Goal: Information Seeking & Learning: Find specific page/section

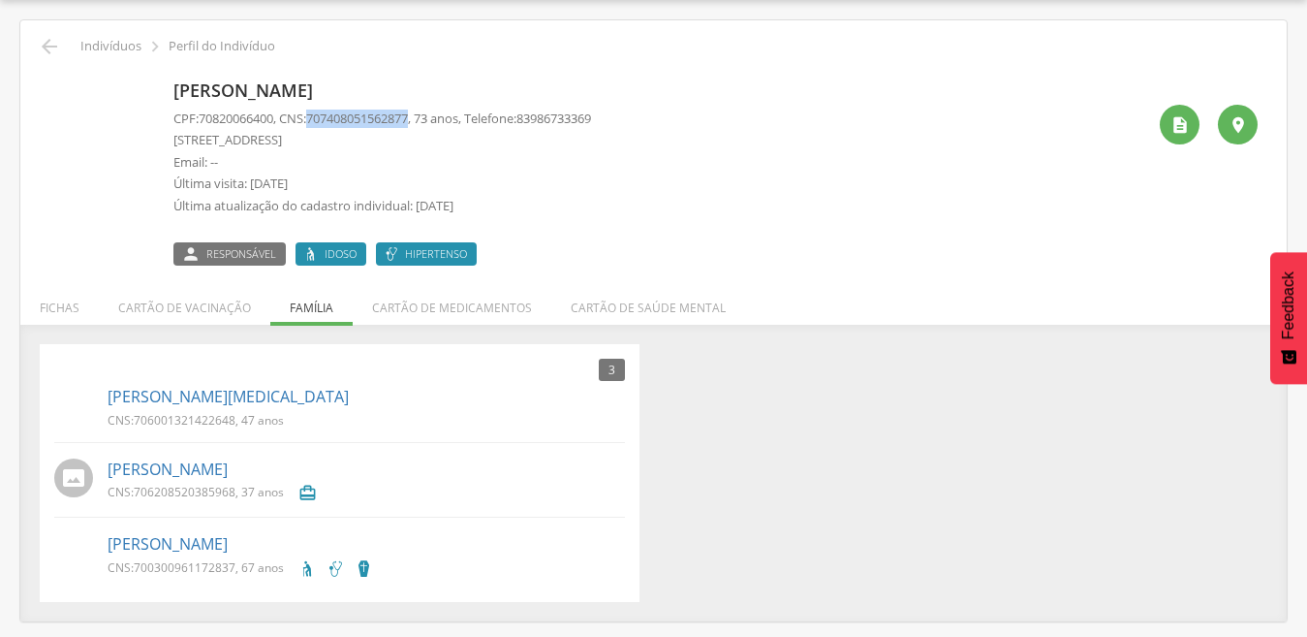
scroll to position [58, 0]
click at [41, 41] on icon "" at bounding box center [49, 46] width 23 height 23
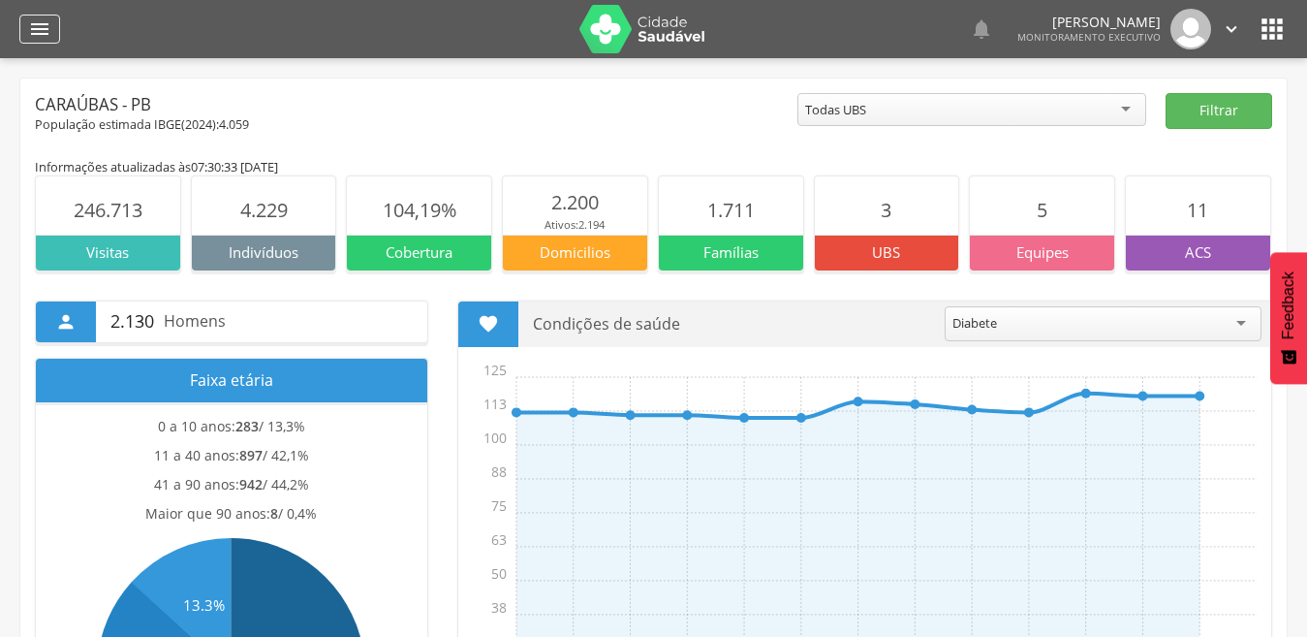
click at [27, 25] on div "" at bounding box center [39, 29] width 41 height 29
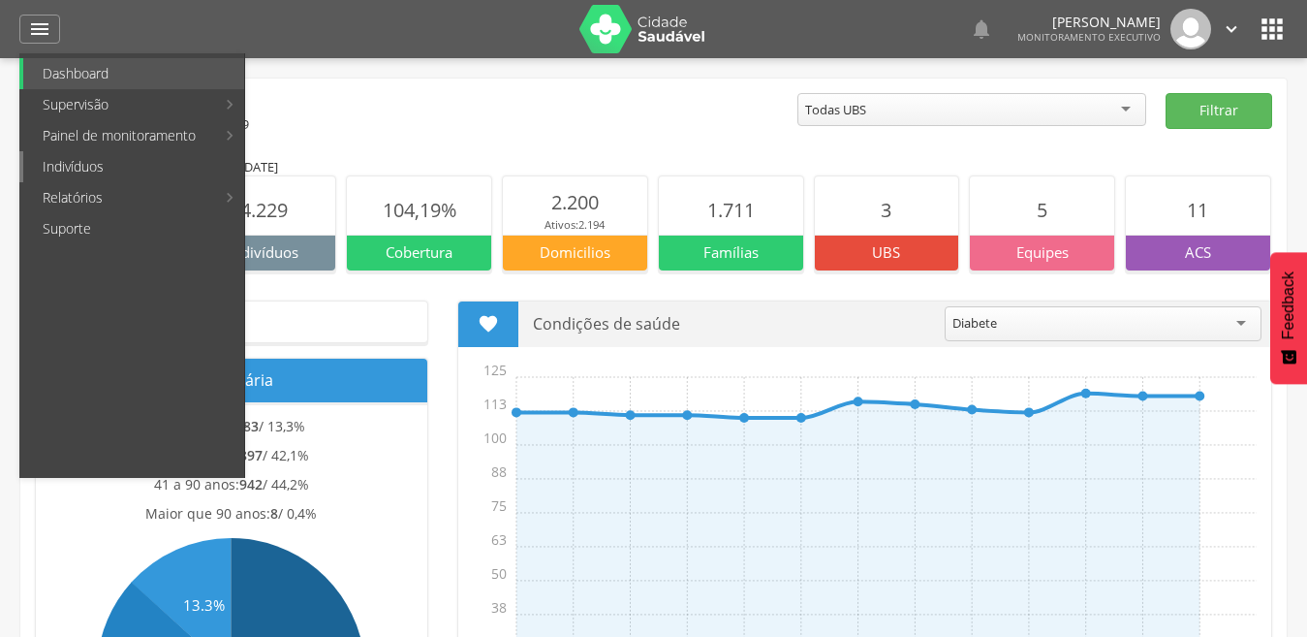
click at [133, 164] on link "Indivíduos" at bounding box center [133, 166] width 221 height 31
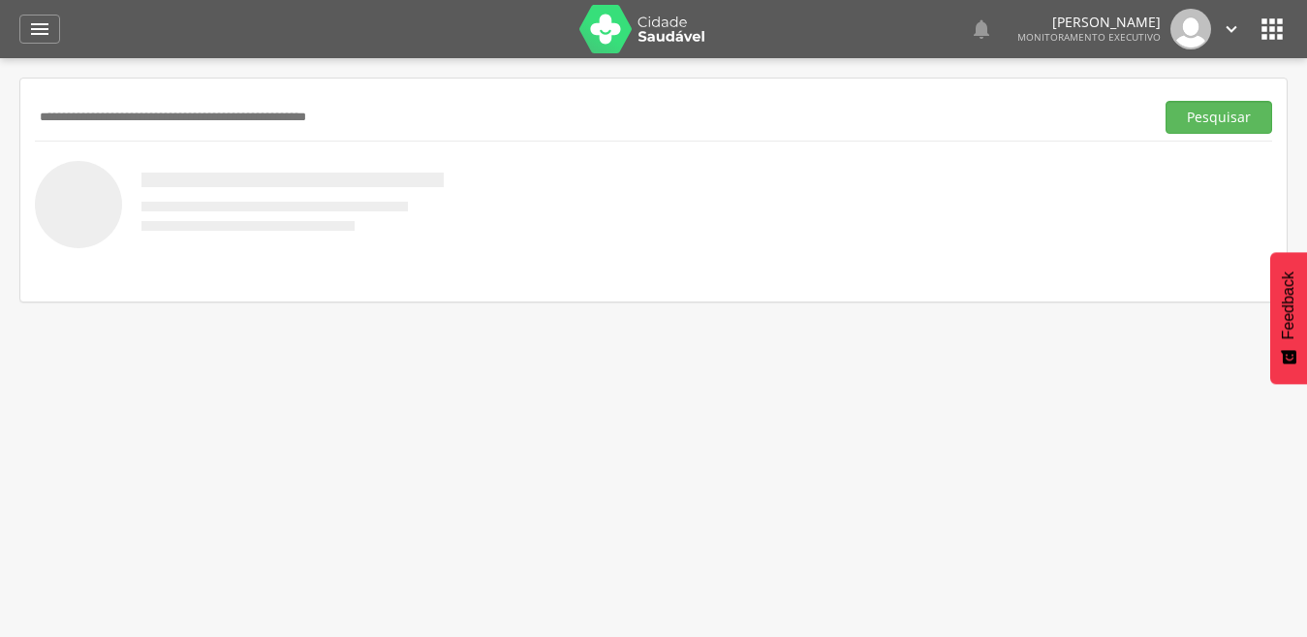
click at [146, 132] on input "text" at bounding box center [590, 117] width 1111 height 33
type input "*******"
click at [1166, 101] on button "Pesquisar" at bounding box center [1219, 117] width 107 height 33
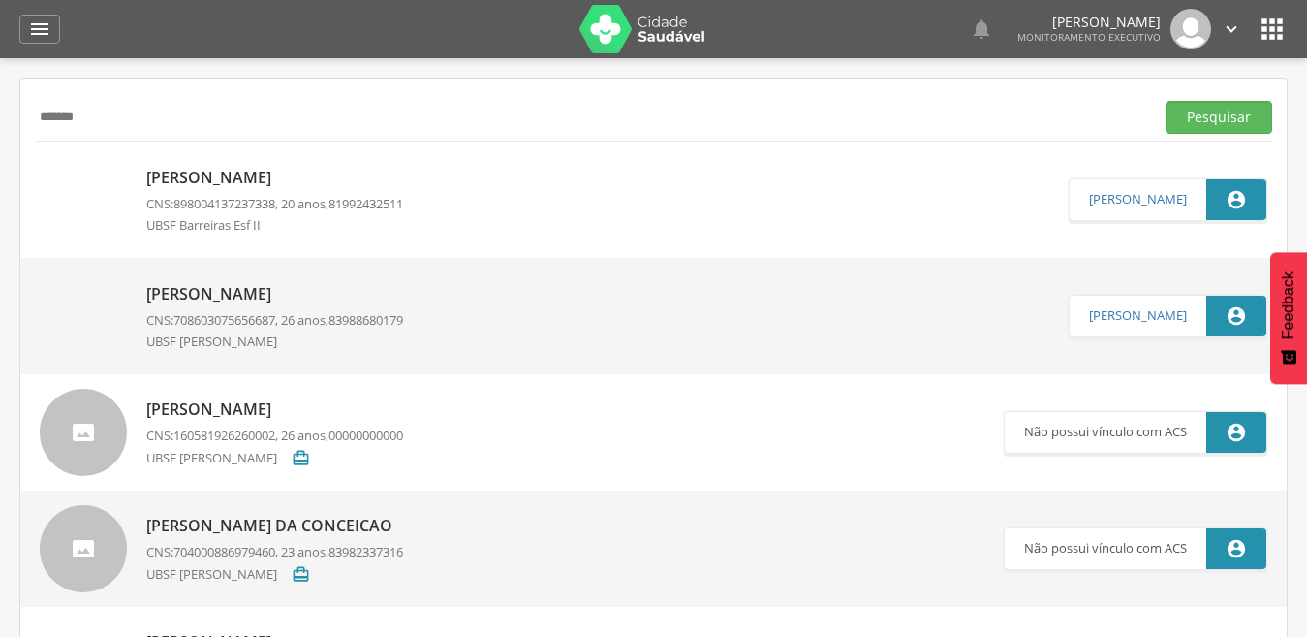
click at [187, 286] on p "[PERSON_NAME]" at bounding box center [274, 294] width 257 height 22
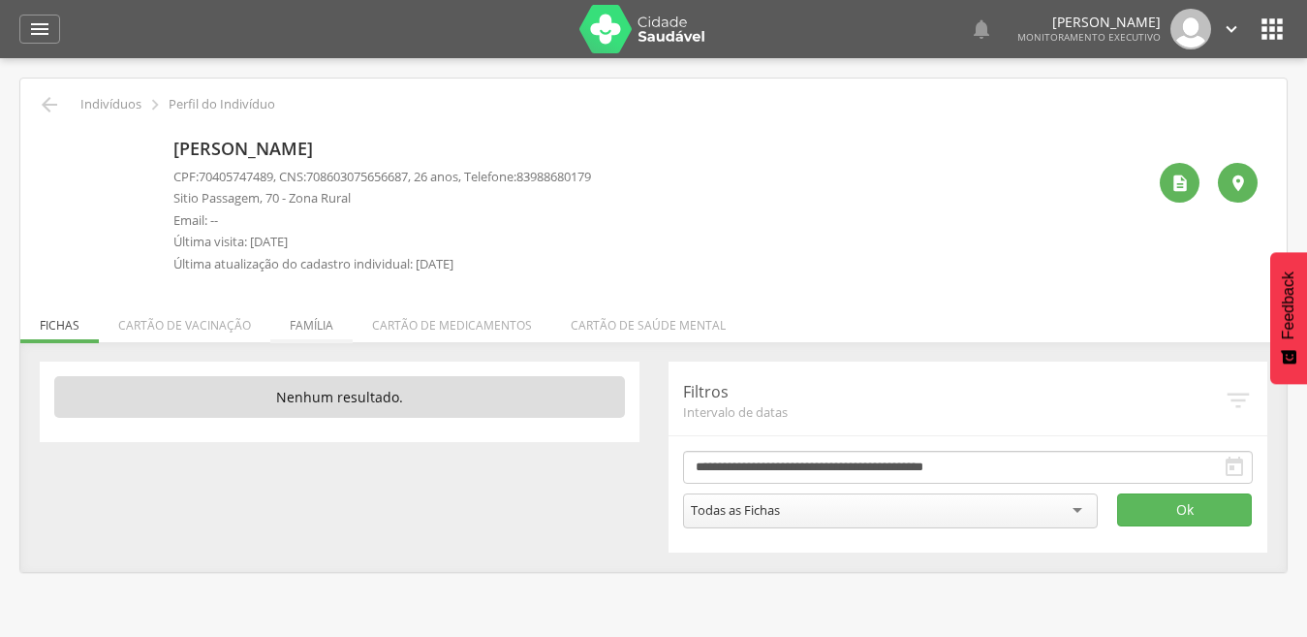
click at [283, 321] on li "Família" at bounding box center [311, 320] width 82 height 46
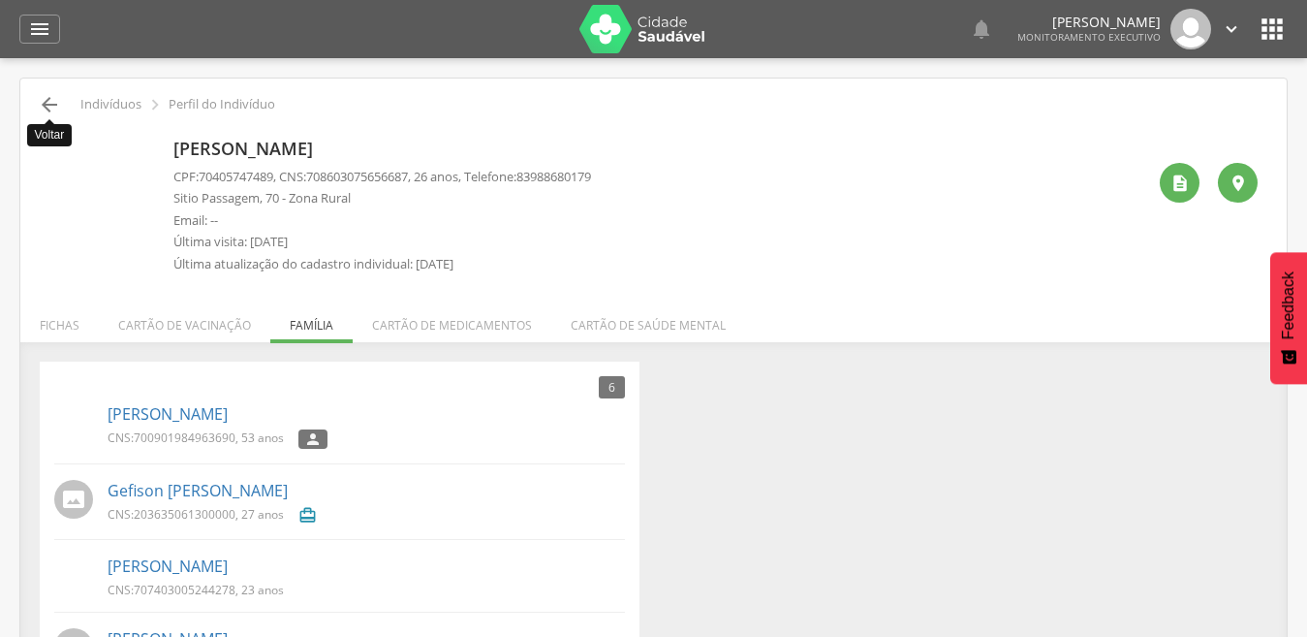
click at [52, 104] on icon "" at bounding box center [49, 104] width 23 height 23
